Goal: Find specific page/section: Find specific page/section

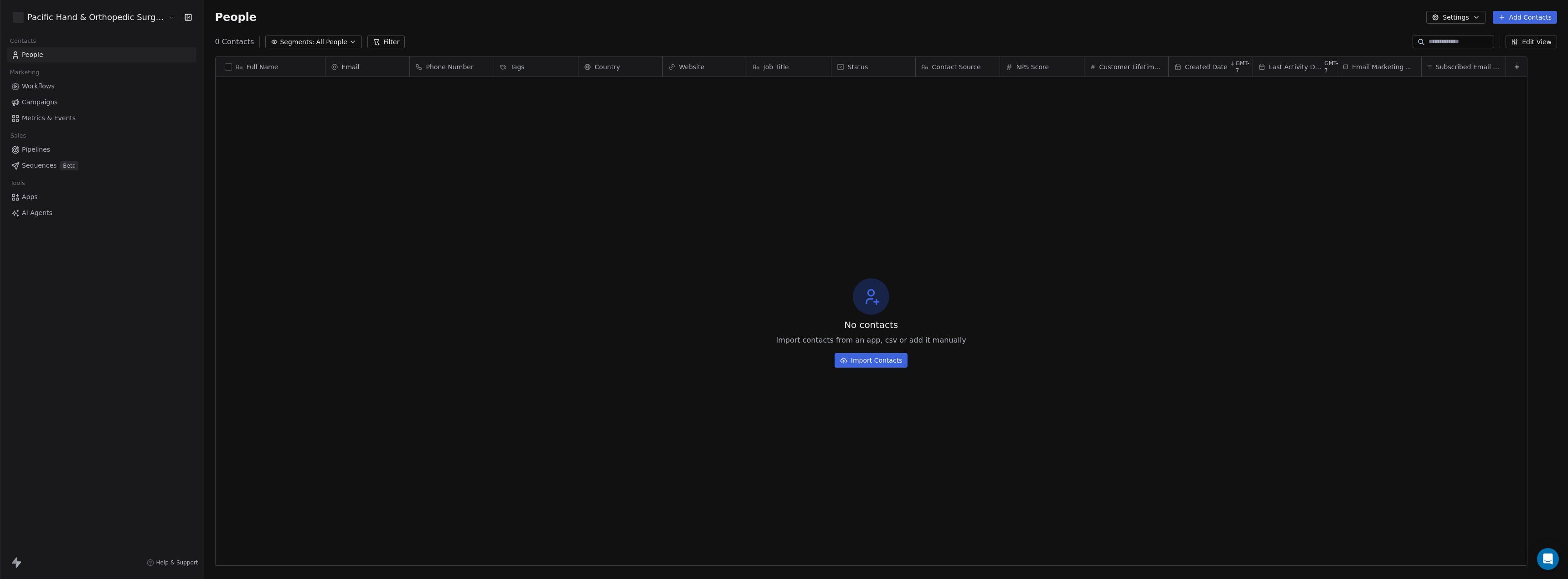
scroll to position [503, 1365]
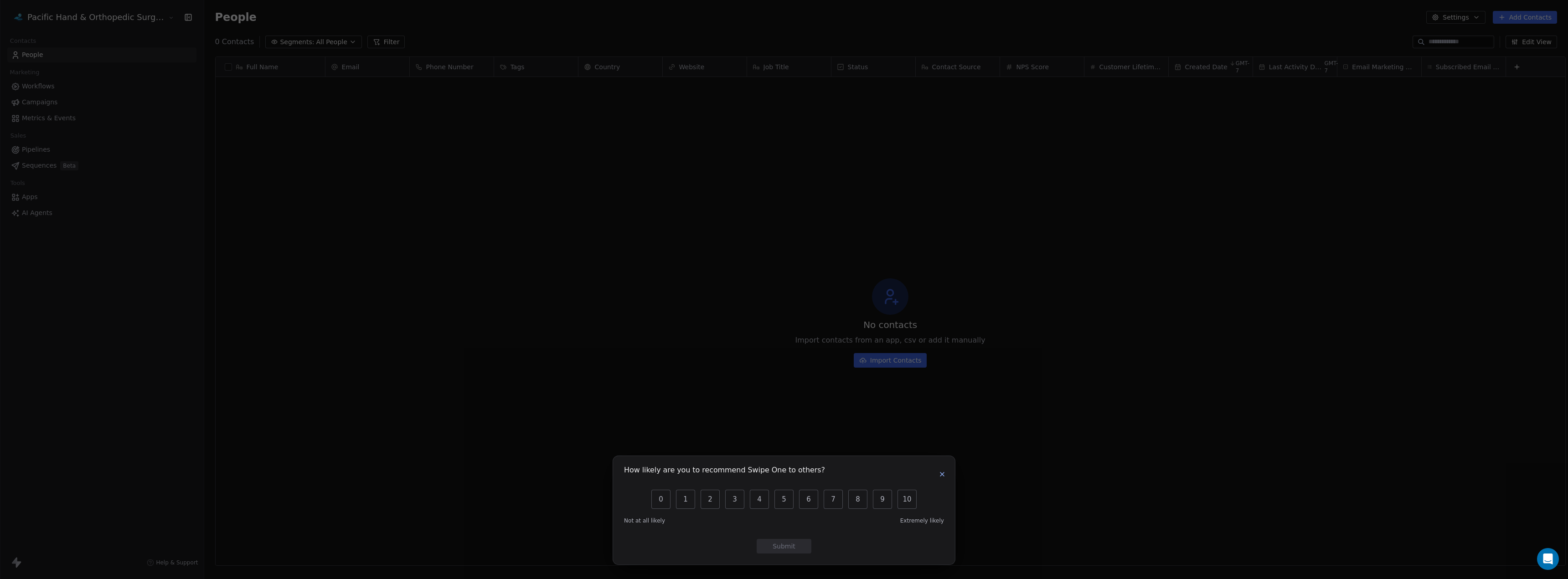
click at [944, 474] on icon "button" at bounding box center [942, 474] width 7 height 7
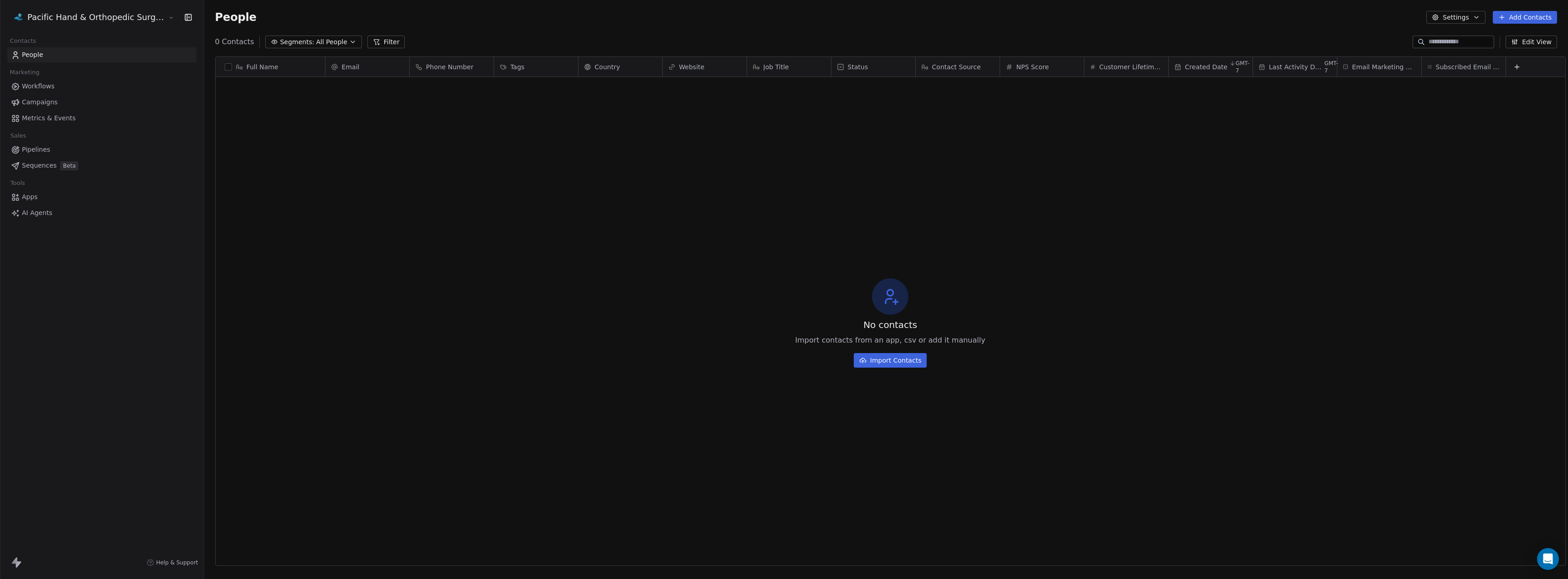
click at [100, 19] on html "Pacific Hand & Orthopedic Surgery Center Contacts People Marketing Workflows Ca…" at bounding box center [784, 290] width 1568 height 579
click at [55, 172] on div "A&C Urgent Care" at bounding box center [52, 176] width 65 height 9
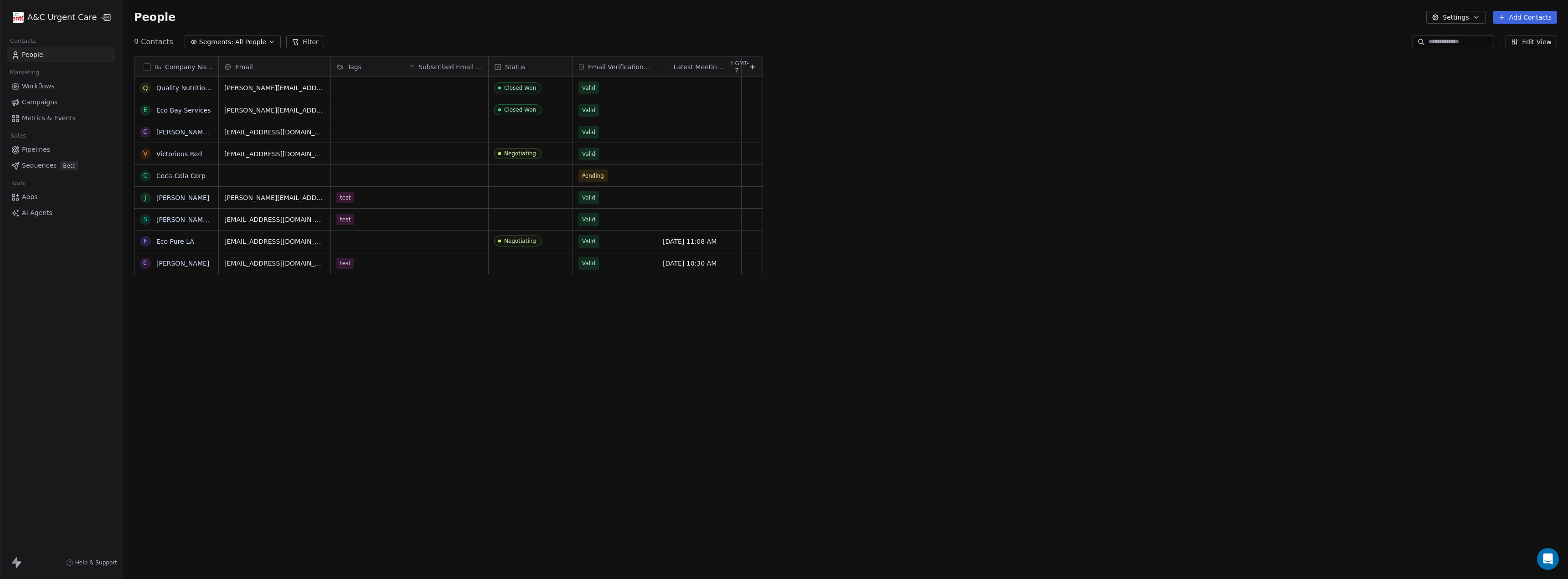
scroll to position [503, 1438]
click at [183, 108] on link "Eco Bay Services" at bounding box center [184, 110] width 55 height 7
click at [174, 110] on link "Eco Bay Services" at bounding box center [184, 110] width 55 height 7
